Goal: Navigation & Orientation: Find specific page/section

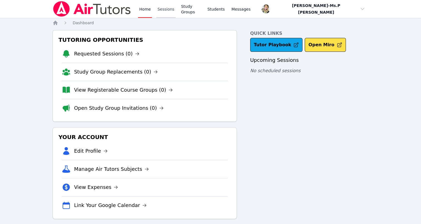
click at [165, 11] on link "Sessions" at bounding box center [165, 9] width 19 height 18
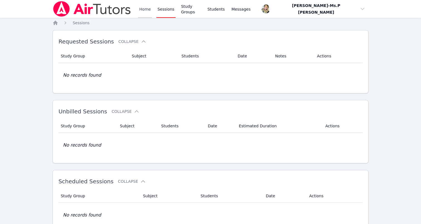
click at [147, 12] on link "Home" at bounding box center [145, 9] width 14 height 18
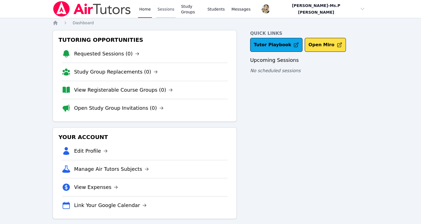
click at [160, 10] on link "Sessions" at bounding box center [165, 9] width 19 height 18
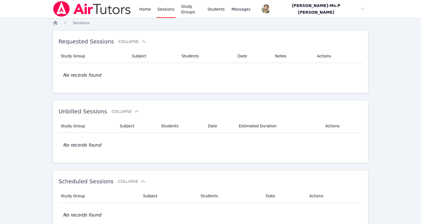
click at [136, 9] on div "Home Sessions Study Groups Students Messages" at bounding box center [152, 9] width 199 height 18
click at [144, 9] on link "Home" at bounding box center [145, 9] width 14 height 18
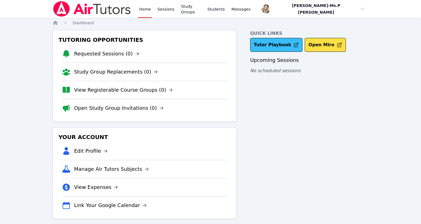
click at [266, 46] on link "Tutor Playbook" at bounding box center [276, 45] width 53 height 14
click at [163, 4] on link "Sessions" at bounding box center [165, 9] width 19 height 18
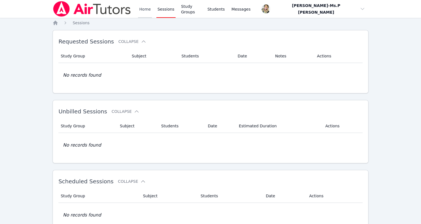
click at [142, 11] on link "Home" at bounding box center [145, 9] width 14 height 18
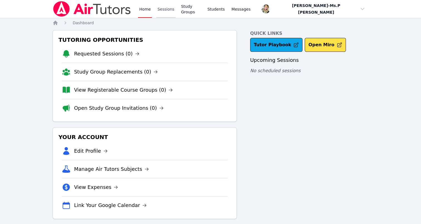
click at [168, 1] on link "Sessions" at bounding box center [165, 9] width 19 height 18
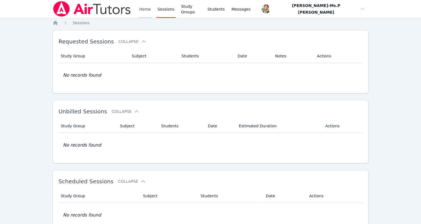
click at [147, 10] on link "Home" at bounding box center [145, 9] width 14 height 18
